Goal: Find contact information: Find contact information

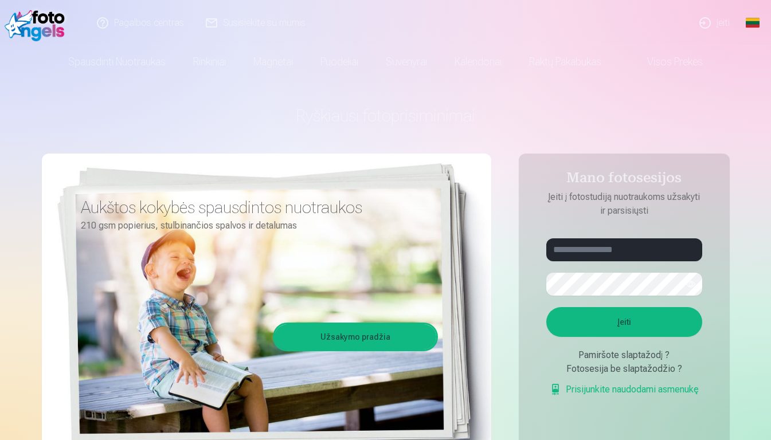
click at [663, 388] on link "Prisijunkite naudodami asmenukę" at bounding box center [624, 390] width 149 height 14
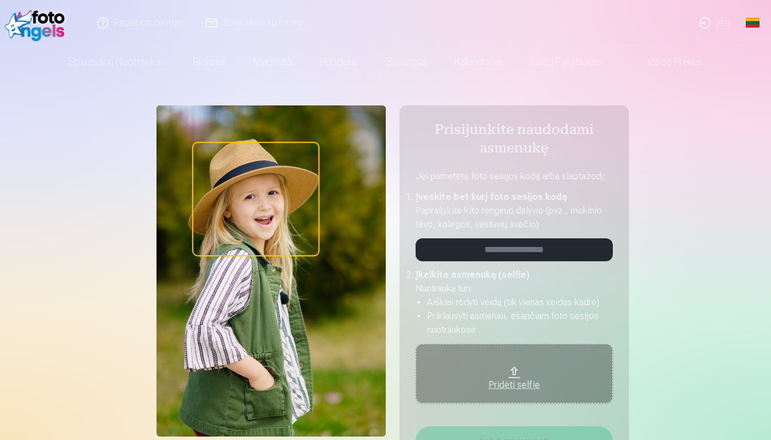
click at [170, 18] on link "Pagalbos centras" at bounding box center [141, 23] width 109 height 46
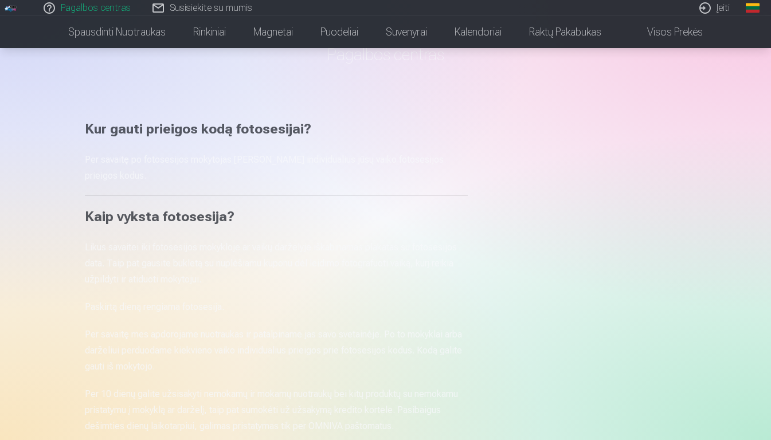
scroll to position [60, 0]
click at [233, 9] on link "Susisiekite su mumis" at bounding box center [203, 8] width 122 height 16
